Goal: Task Accomplishment & Management: Manage account settings

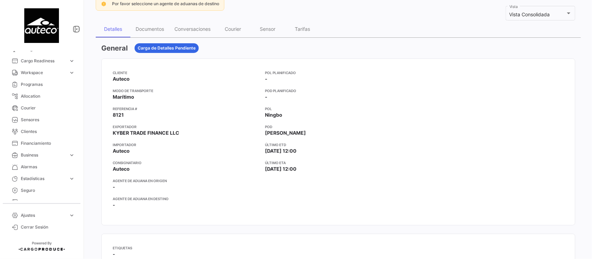
scroll to position [87, 0]
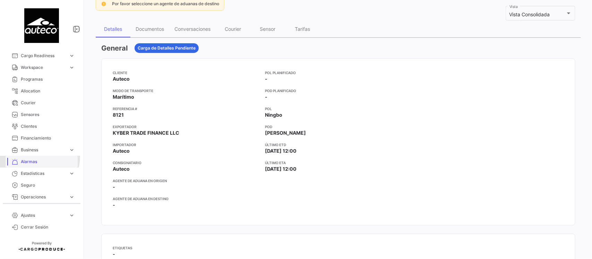
click at [32, 157] on link "Alarmas" at bounding box center [42, 162] width 72 height 12
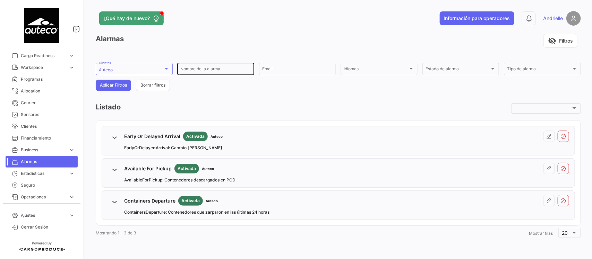
click at [196, 72] on input "Nombre de la alarma" at bounding box center [215, 70] width 71 height 5
click at [155, 66] on div "Auteco Clientes" at bounding box center [134, 69] width 71 height 14
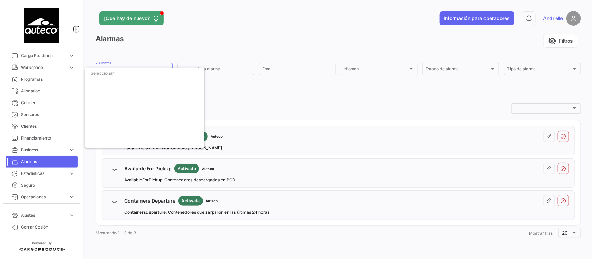
scroll to position [460, 0]
click at [115, 87] on span "Auteco" at bounding box center [147, 87] width 97 height 6
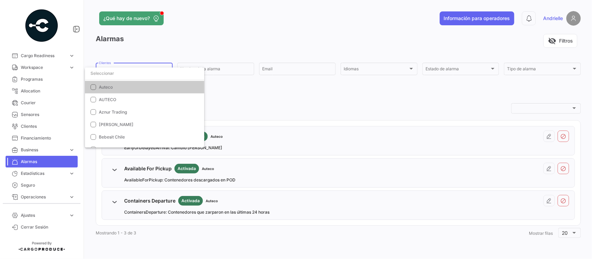
click at [166, 42] on div at bounding box center [296, 129] width 592 height 259
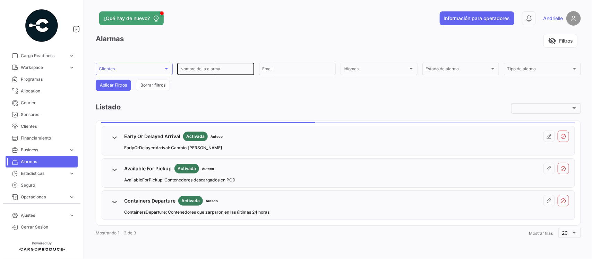
click at [199, 70] on input "Nombre de la alarma" at bounding box center [215, 70] width 71 height 5
type input "arr"
click at [121, 88] on button "Aplicar Filtros" at bounding box center [113, 85] width 35 height 11
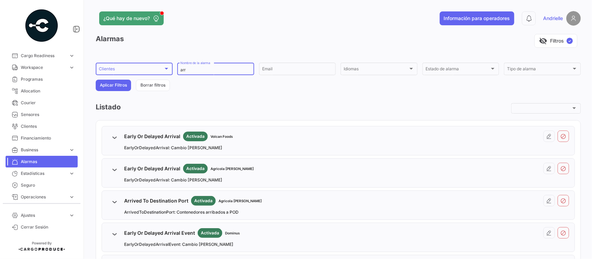
drag, startPoint x: 188, startPoint y: 70, endPoint x: 170, endPoint y: 73, distance: 17.6
click at [170, 73] on form "Clientes Clientes arr Nombre de la alarma Email Idiomas Idiomas Estado de alarm…" at bounding box center [338, 76] width 485 height 29
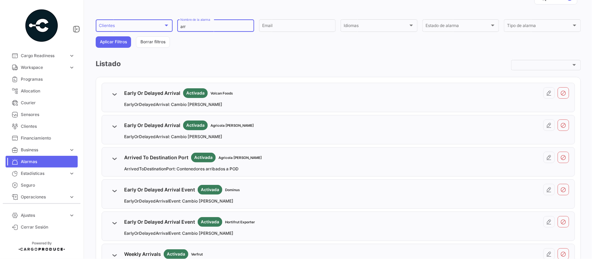
click at [148, 26] on div "Clientes" at bounding box center [131, 26] width 64 height 5
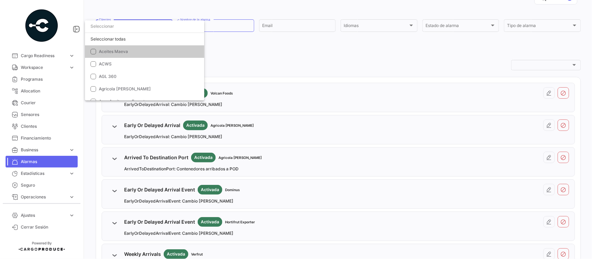
click at [108, 28] on input "dropdown search" at bounding box center [144, 26] width 119 height 12
type input "au"
click at [115, 54] on span "Auteco" at bounding box center [147, 52] width 97 height 6
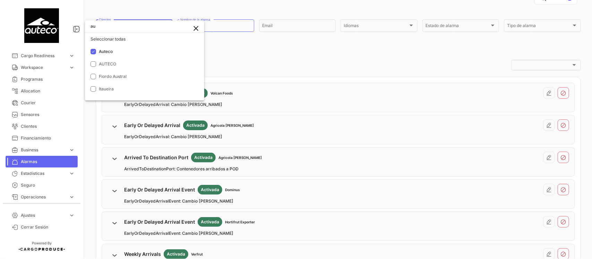
click at [250, 70] on div at bounding box center [296, 129] width 592 height 259
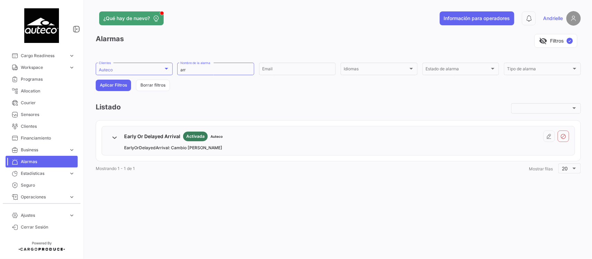
scroll to position [0, 0]
click at [156, 84] on button "Borrar filtros" at bounding box center [153, 85] width 34 height 11
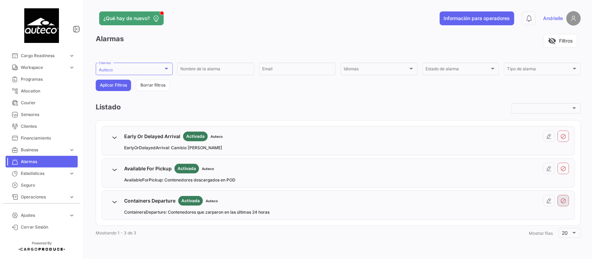
click at [563, 205] on button at bounding box center [563, 200] width 11 height 11
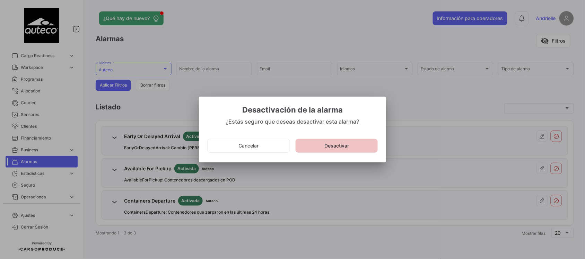
click at [328, 150] on button "Desactivar" at bounding box center [337, 146] width 82 height 14
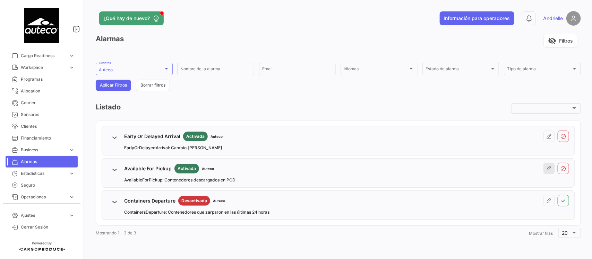
click at [551, 169] on icon at bounding box center [549, 169] width 6 height 6
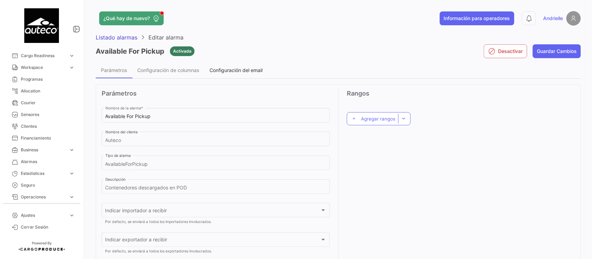
click at [250, 72] on span "Configuración del email" at bounding box center [235, 70] width 53 height 6
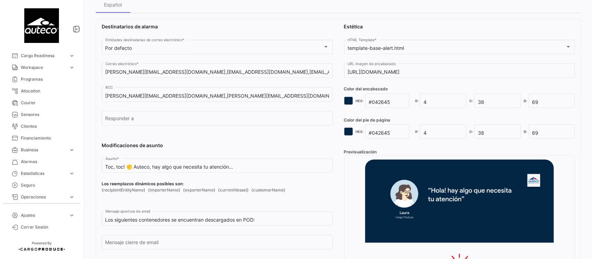
scroll to position [130, 0]
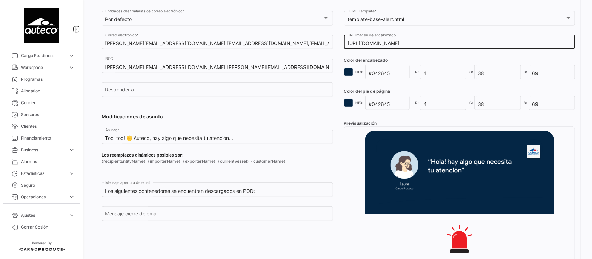
click at [554, 44] on input "[URL][DOMAIN_NAME]" at bounding box center [459, 44] width 224 height 6
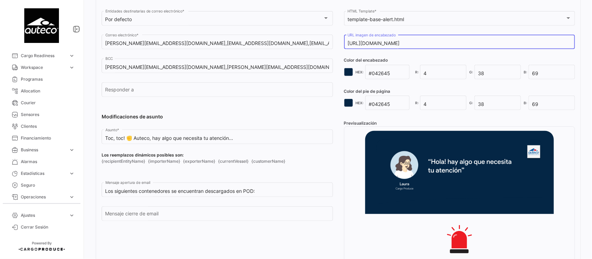
click at [554, 44] on input "[URL][DOMAIN_NAME]" at bounding box center [459, 44] width 224 height 6
paste input "header"
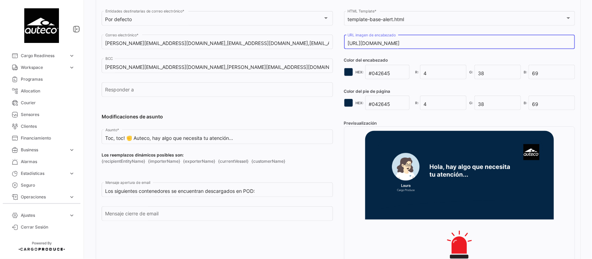
scroll to position [43, 0]
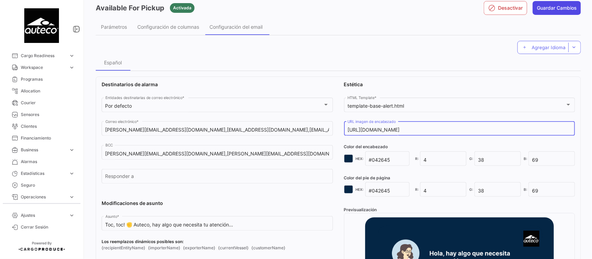
type input "[URL][DOMAIN_NAME]"
click at [543, 11] on button "Guardar Cambios" at bounding box center [557, 8] width 48 height 14
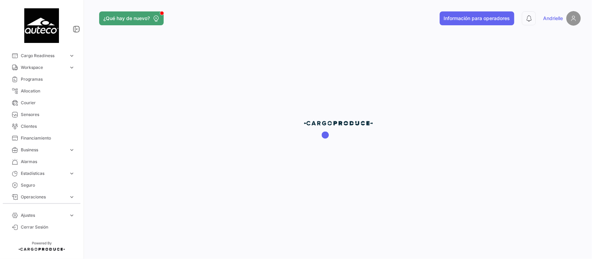
scroll to position [0, 0]
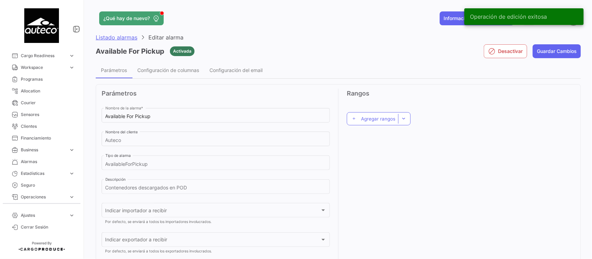
click at [111, 36] on span "Listado alarmas" at bounding box center [117, 37] width 42 height 7
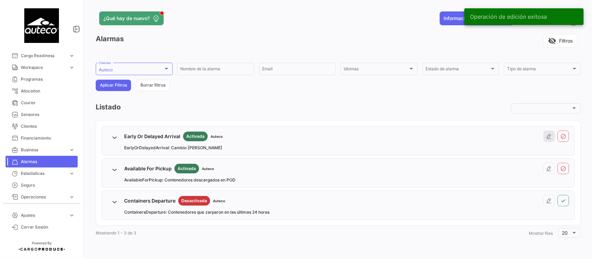
click at [550, 138] on icon at bounding box center [549, 137] width 6 height 6
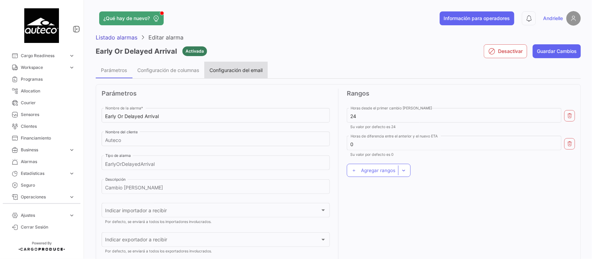
click at [231, 69] on span "Configuración del email" at bounding box center [235, 70] width 53 height 6
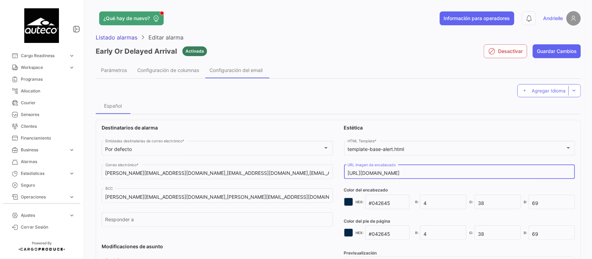
click at [456, 172] on input "[URL][DOMAIN_NAME]" at bounding box center [459, 174] width 224 height 6
click at [457, 172] on input "[URL][DOMAIN_NAME]" at bounding box center [459, 174] width 224 height 6
paste input "header"
type input "[URL][DOMAIN_NAME]"
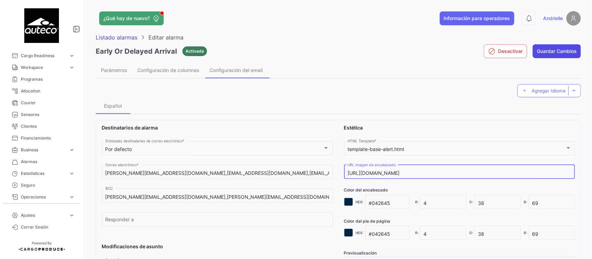
click at [563, 51] on button "Guardar Cambios" at bounding box center [557, 51] width 48 height 14
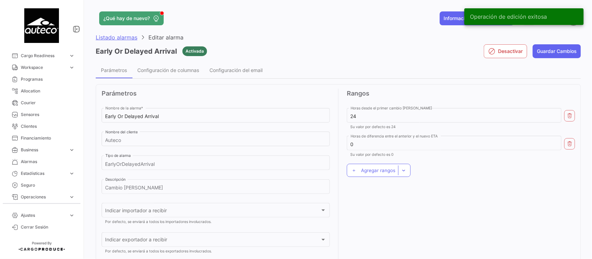
click at [120, 34] on span "Listado alarmas" at bounding box center [117, 37] width 42 height 7
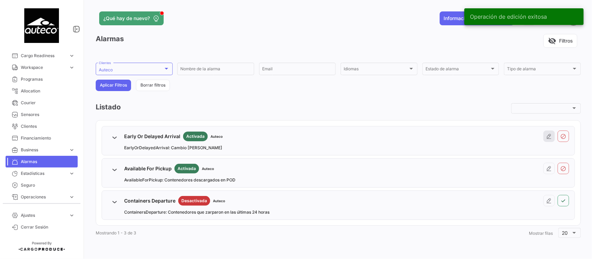
click at [546, 134] on icon at bounding box center [549, 137] width 6 height 6
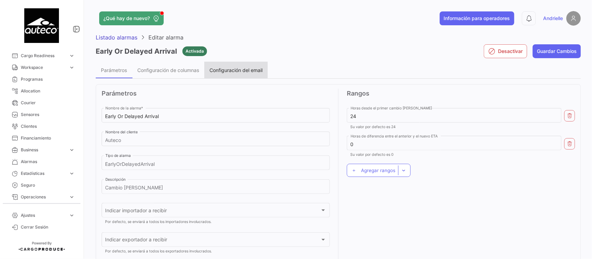
click at [233, 69] on span "Configuración del email" at bounding box center [235, 70] width 53 height 6
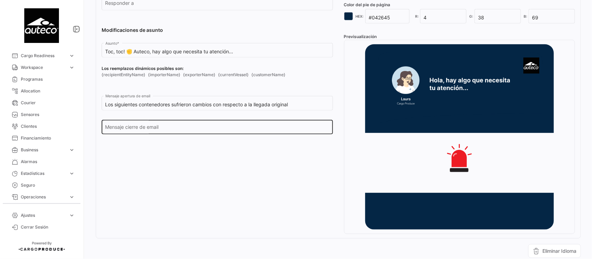
scroll to position [87, 0]
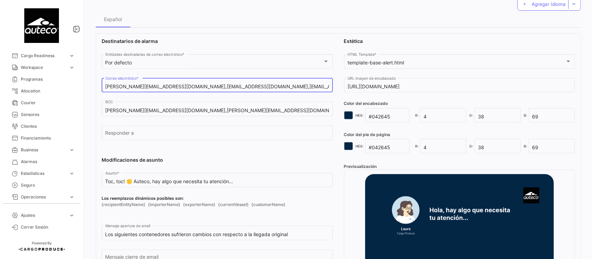
click at [133, 88] on input "[PERSON_NAME][EMAIL_ADDRESS][DOMAIN_NAME],[EMAIL_ADDRESS][DOMAIN_NAME],[EMAIL_A…" at bounding box center [217, 87] width 224 height 6
click at [134, 88] on input "[PERSON_NAME][EMAIL_ADDRESS][DOMAIN_NAME],[EMAIL_ADDRESS][DOMAIN_NAME],[EMAIL_A…" at bounding box center [217, 87] width 224 height 6
type input "[EMAIL_ADDRESS][DOMAIN_NAME]"
click at [200, 155] on div "Destinatarios de alarma Por defecto Entidades destinatarias de correo electróni…" at bounding box center [217, 201] width 231 height 327
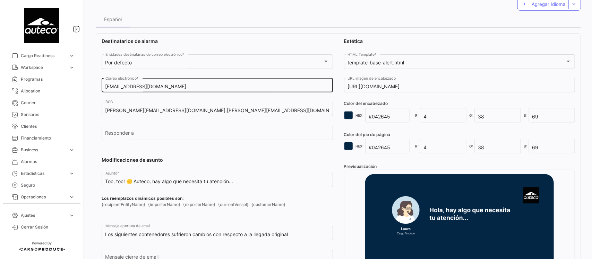
click at [174, 86] on input "[EMAIL_ADDRESS][DOMAIN_NAME]" at bounding box center [217, 87] width 224 height 6
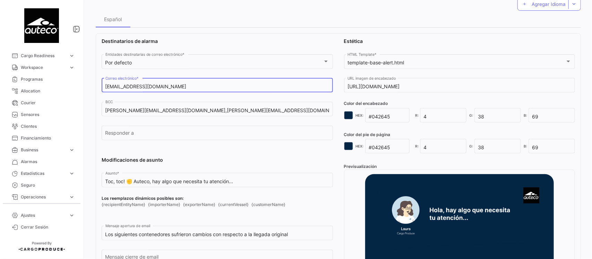
click at [174, 86] on input "[EMAIL_ADDRESS][DOMAIN_NAME]" at bounding box center [217, 87] width 224 height 6
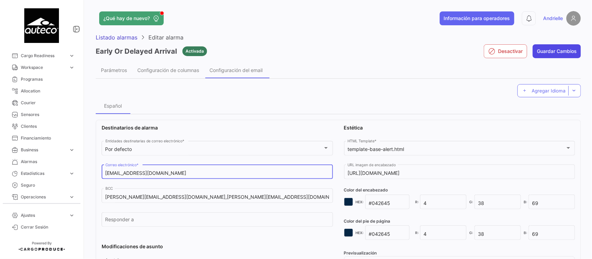
click at [558, 51] on button "Guardar Cambios" at bounding box center [557, 51] width 48 height 14
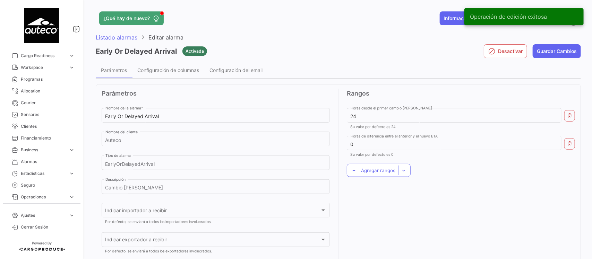
click at [129, 38] on span "Listado alarmas" at bounding box center [117, 37] width 42 height 7
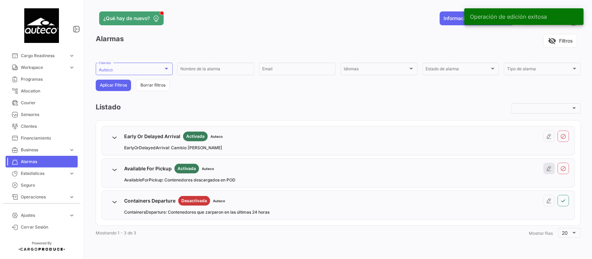
click at [547, 167] on icon at bounding box center [549, 169] width 6 height 6
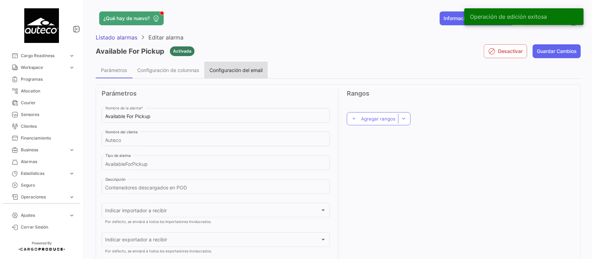
click at [239, 69] on span "Configuración del email" at bounding box center [235, 70] width 53 height 6
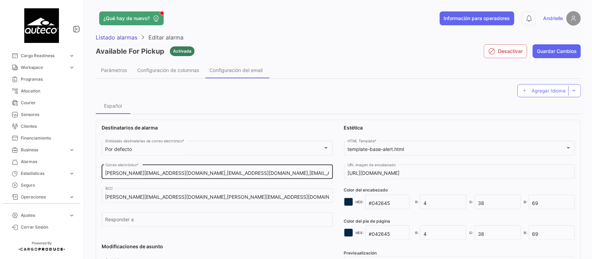
click at [177, 172] on input "[PERSON_NAME][EMAIL_ADDRESS][DOMAIN_NAME],[EMAIL_ADDRESS][DOMAIN_NAME],[EMAIL_A…" at bounding box center [217, 174] width 224 height 6
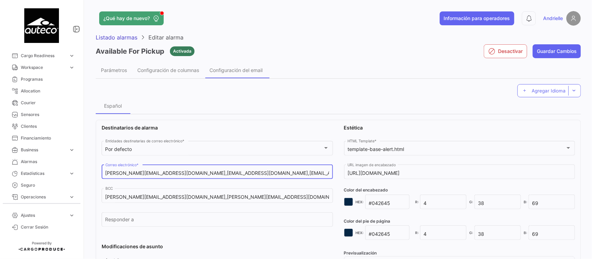
click at [177, 172] on input "[PERSON_NAME][EMAIL_ADDRESS][DOMAIN_NAME],[EMAIL_ADDRESS][DOMAIN_NAME],[EMAIL_A…" at bounding box center [217, 174] width 224 height 6
paste input "andri"
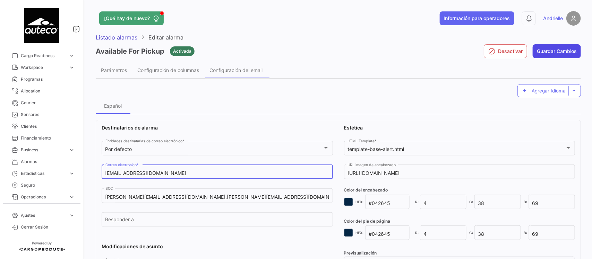
type input "[EMAIL_ADDRESS][DOMAIN_NAME]"
click at [548, 51] on button "Guardar Cambios" at bounding box center [557, 51] width 48 height 14
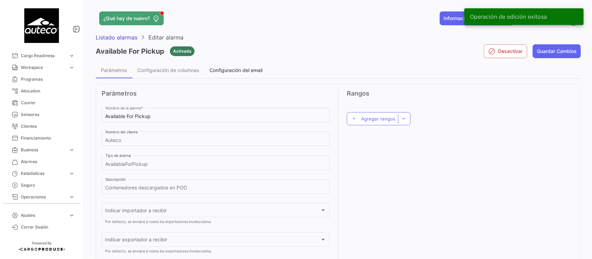
click at [240, 70] on span "Configuración del email" at bounding box center [235, 70] width 53 height 6
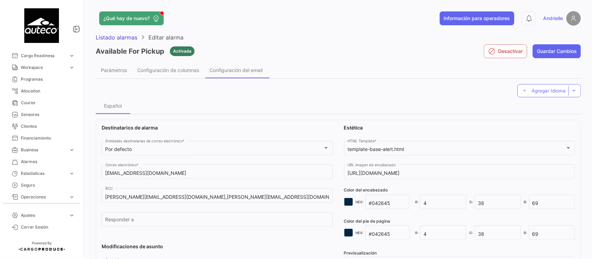
drag, startPoint x: 328, startPoint y: 30, endPoint x: 329, endPoint y: 2, distance: 27.4
click at [328, 26] on app-header "¿Qué hay de nuevo? Información para operadores 0 Andrielle" at bounding box center [338, 22] width 485 height 23
click at [123, 37] on span "Listado alarmas" at bounding box center [117, 37] width 42 height 7
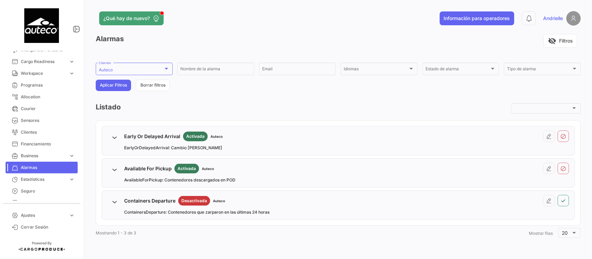
scroll to position [87, 0]
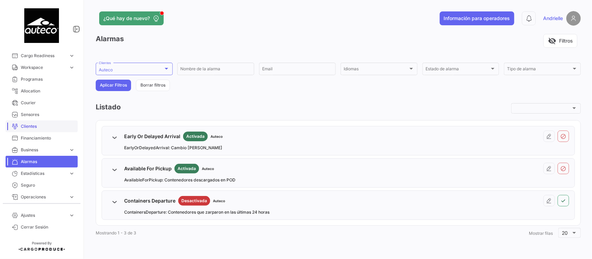
click at [34, 126] on span "Clientes" at bounding box center [48, 126] width 54 height 6
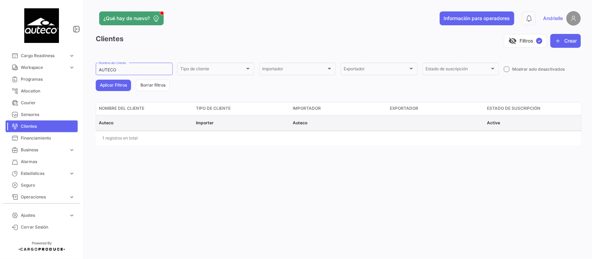
click at [107, 124] on span "Auteco" at bounding box center [106, 122] width 15 height 5
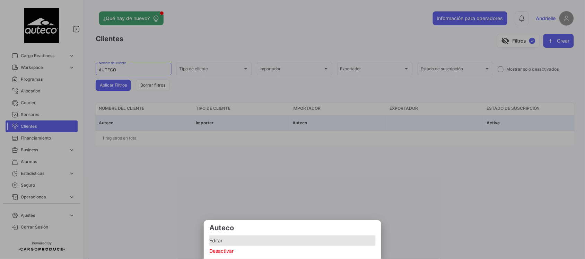
click at [222, 240] on span "Editar" at bounding box center [292, 241] width 166 height 8
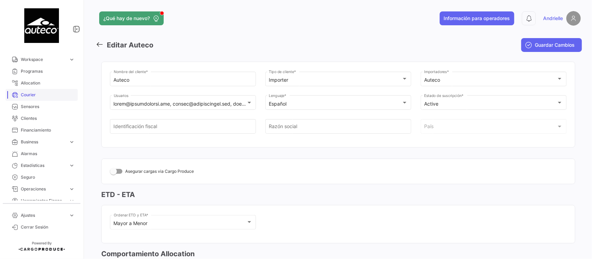
scroll to position [101, 0]
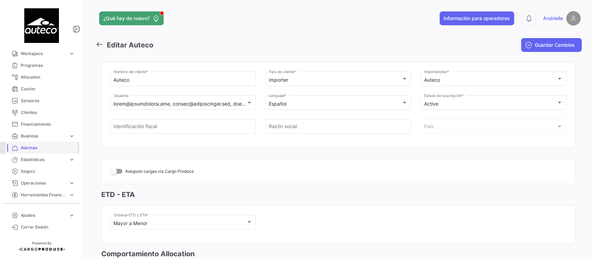
drag, startPoint x: 23, startPoint y: 147, endPoint x: 30, endPoint y: 151, distance: 8.4
click at [23, 147] on span "Alarmas" at bounding box center [48, 148] width 54 height 6
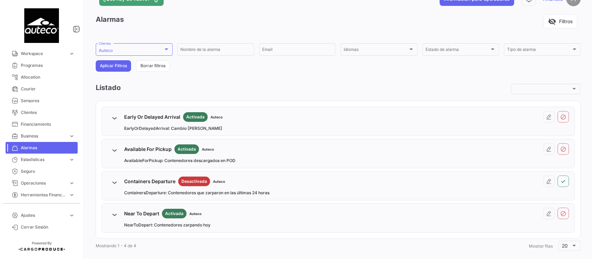
scroll to position [29, 0]
